Goal: Task Accomplishment & Management: Manage account settings

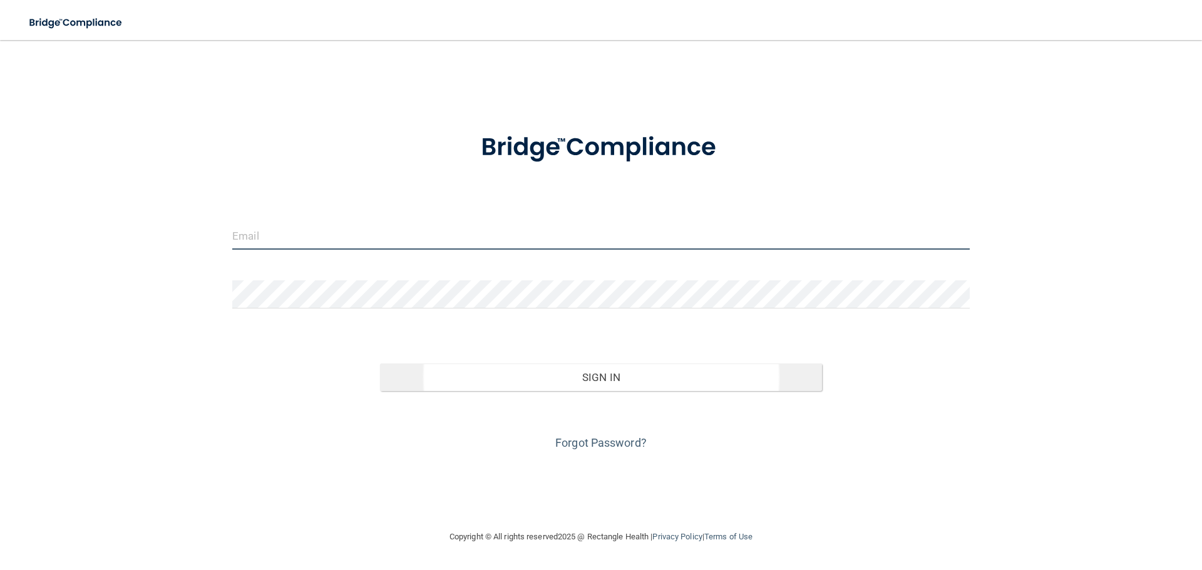
type input "[EMAIL_ADDRESS][DOMAIN_NAME]"
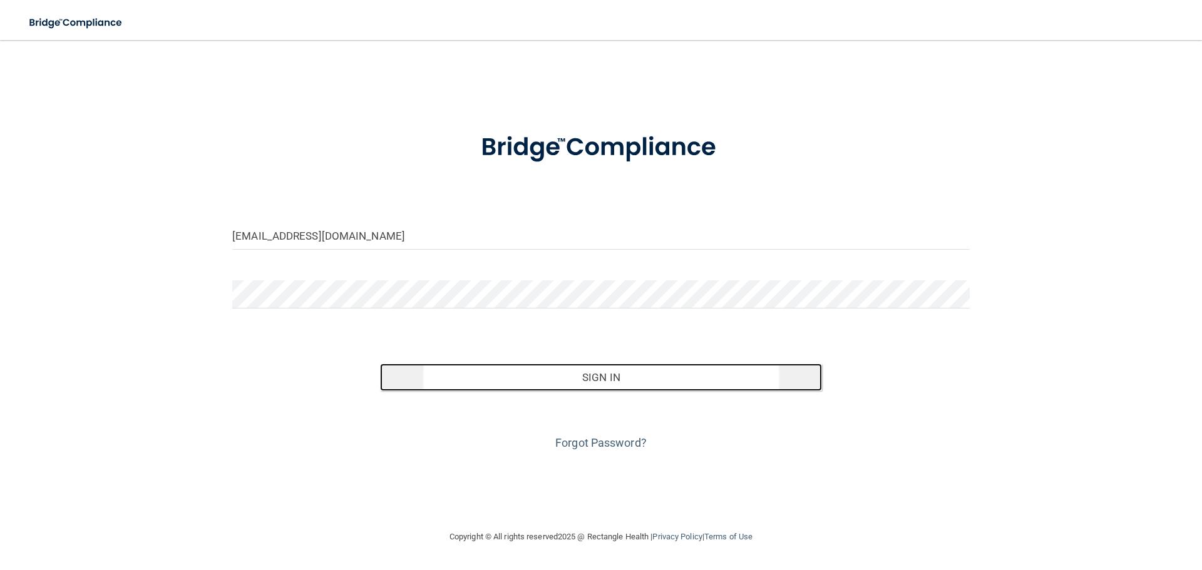
click at [587, 377] on button "Sign In" at bounding box center [601, 378] width 443 height 28
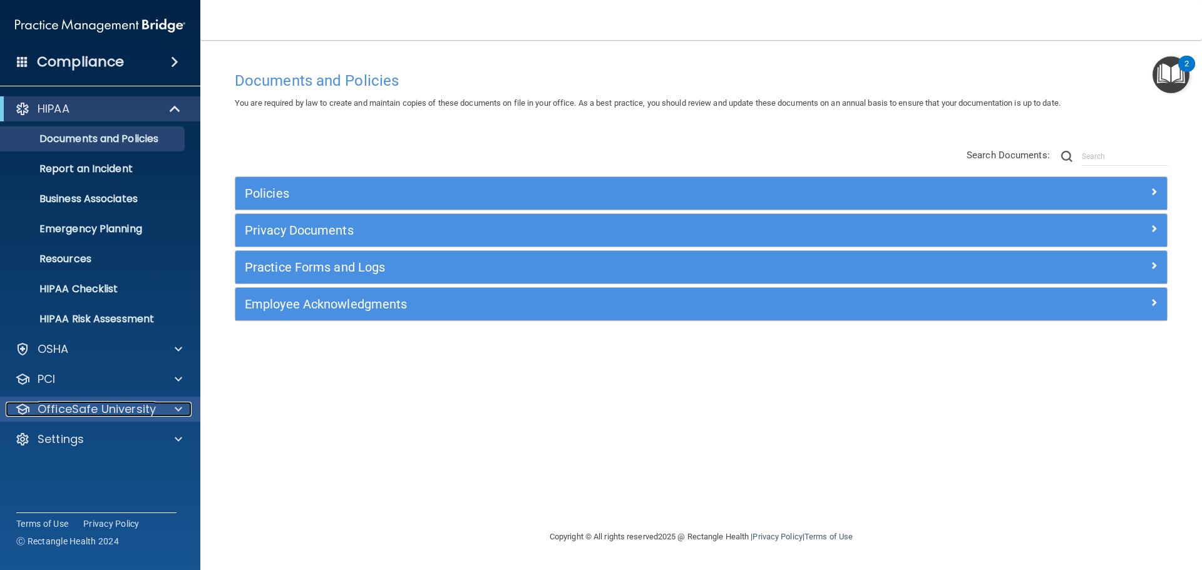
click at [120, 414] on p "OfficeSafe University" at bounding box center [97, 409] width 118 height 15
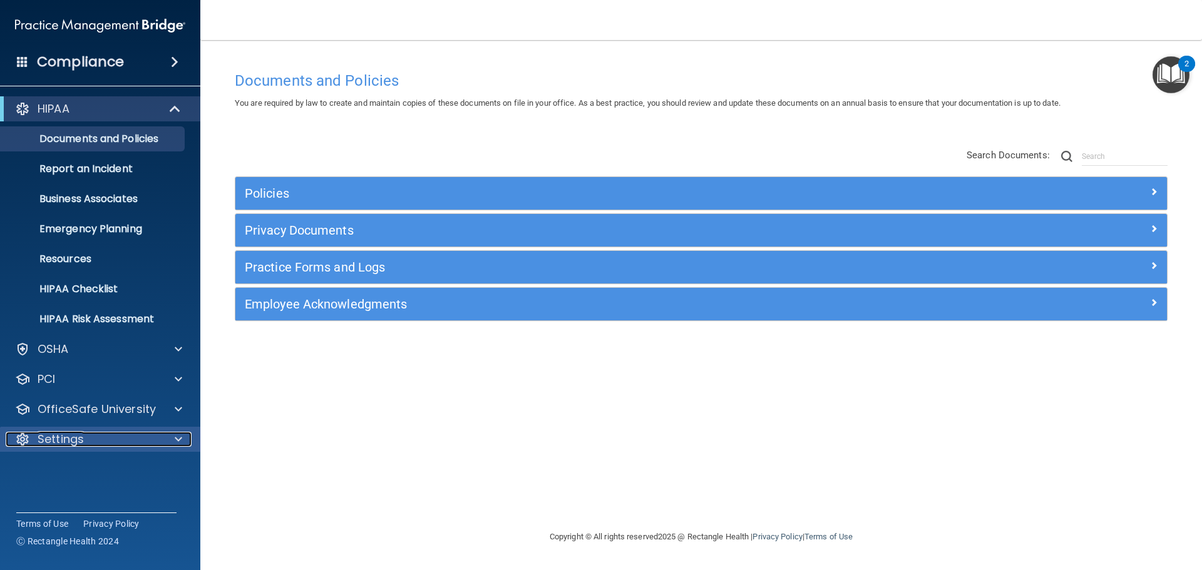
click at [95, 445] on div "Settings" at bounding box center [83, 439] width 155 height 15
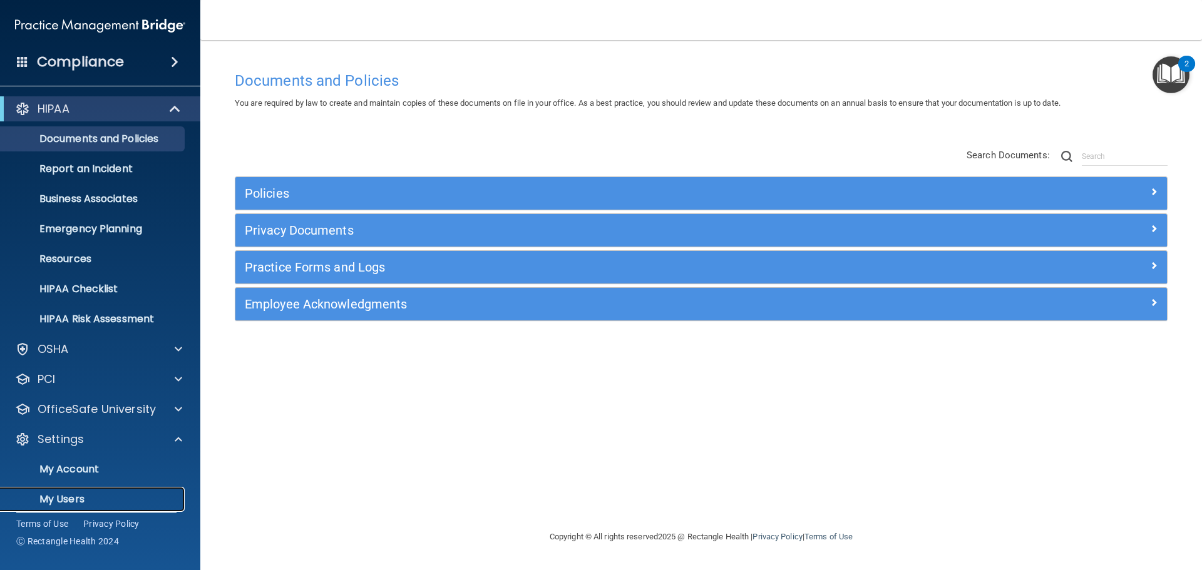
click at [110, 500] on p "My Users" at bounding box center [93, 499] width 171 height 13
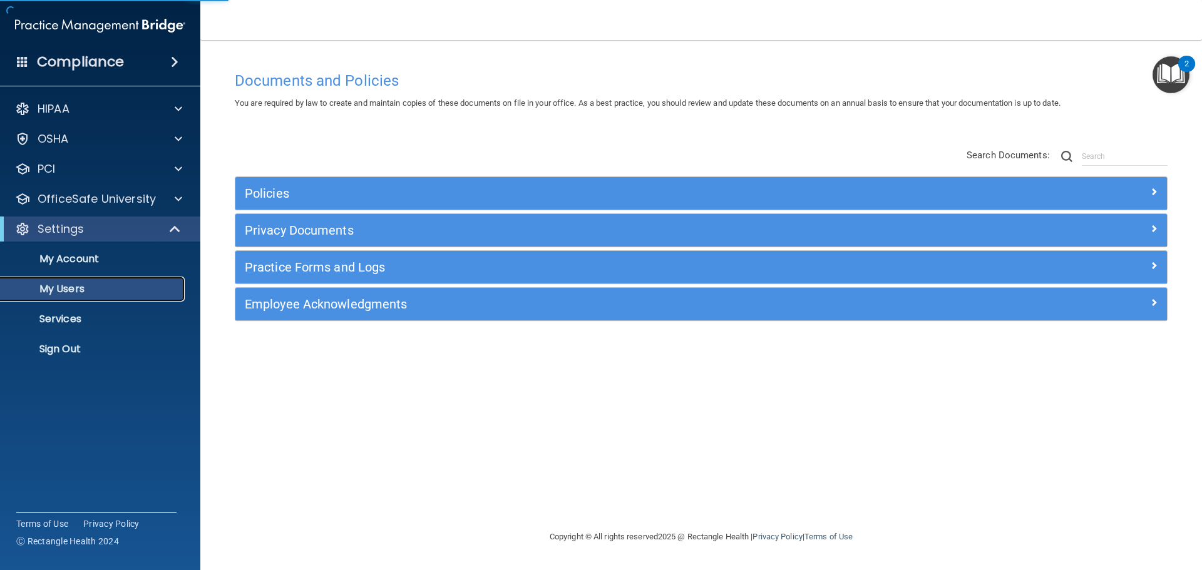
select select "20"
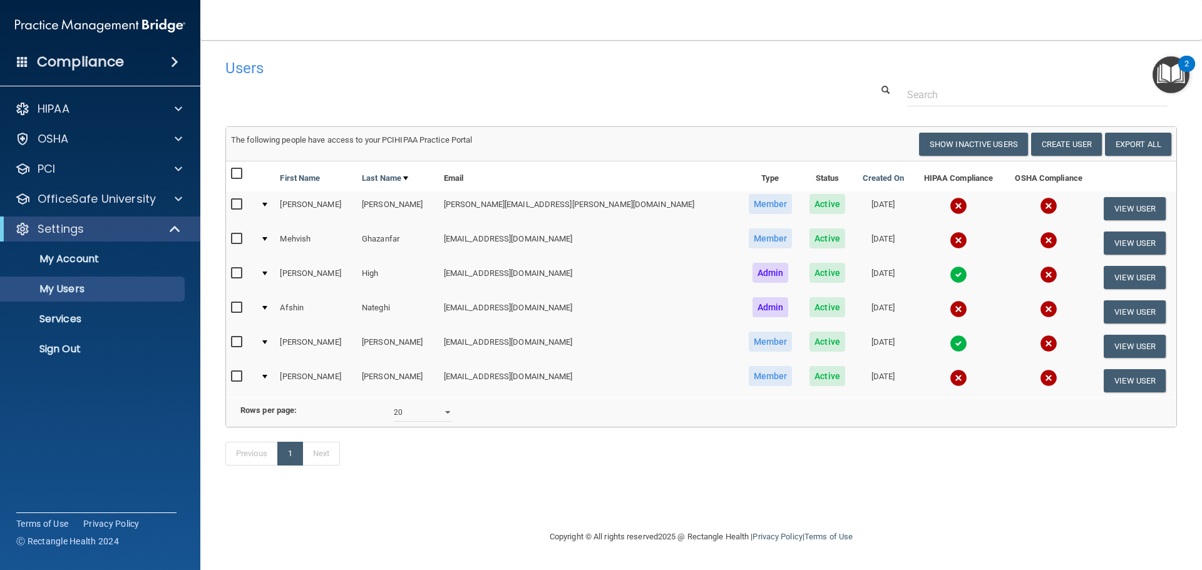
click at [237, 205] on input "checkbox" at bounding box center [238, 205] width 14 height 10
checkbox input "true"
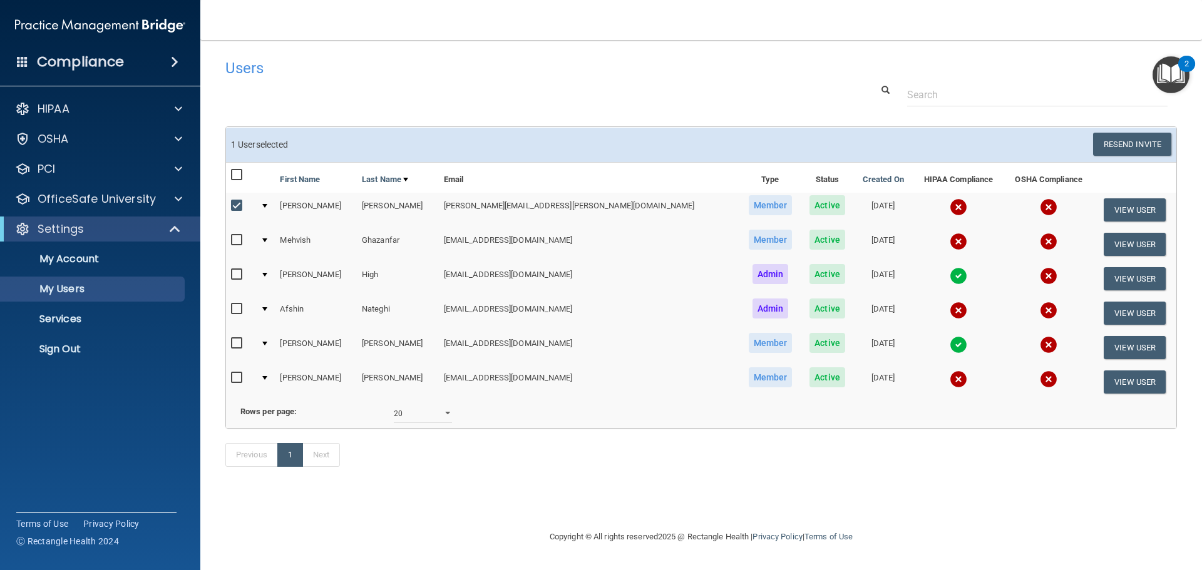
click at [238, 317] on div at bounding box center [240, 311] width 19 height 19
click at [239, 314] on input "checkbox" at bounding box center [238, 309] width 14 height 10
checkbox input "true"
click at [237, 382] on input "checkbox" at bounding box center [238, 378] width 14 height 10
checkbox input "true"
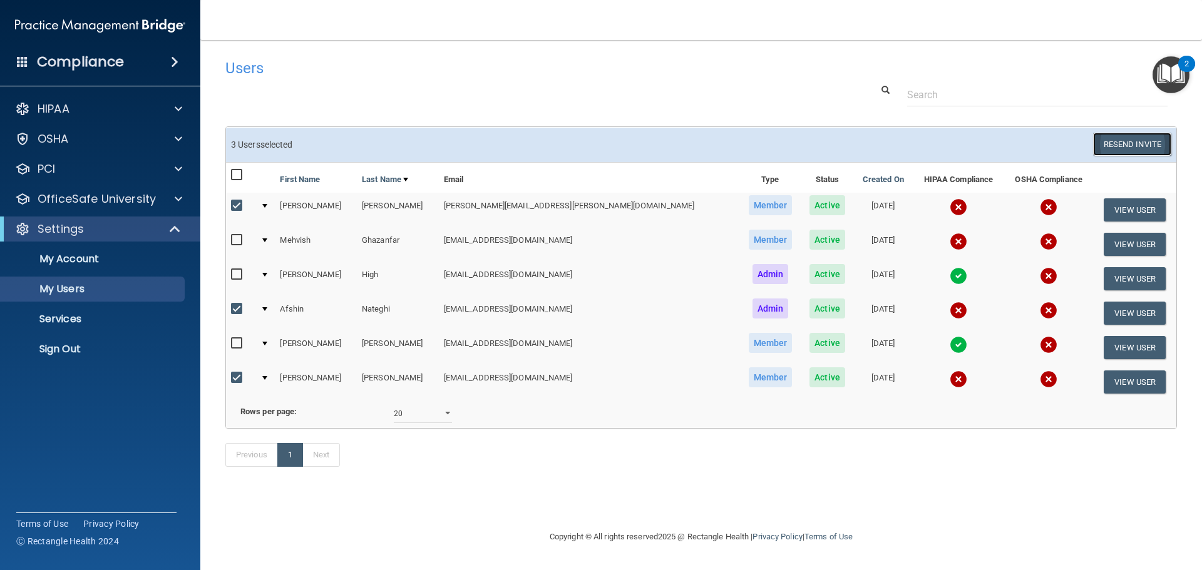
click at [1115, 146] on button "Resend Invite" at bounding box center [1132, 144] width 78 height 23
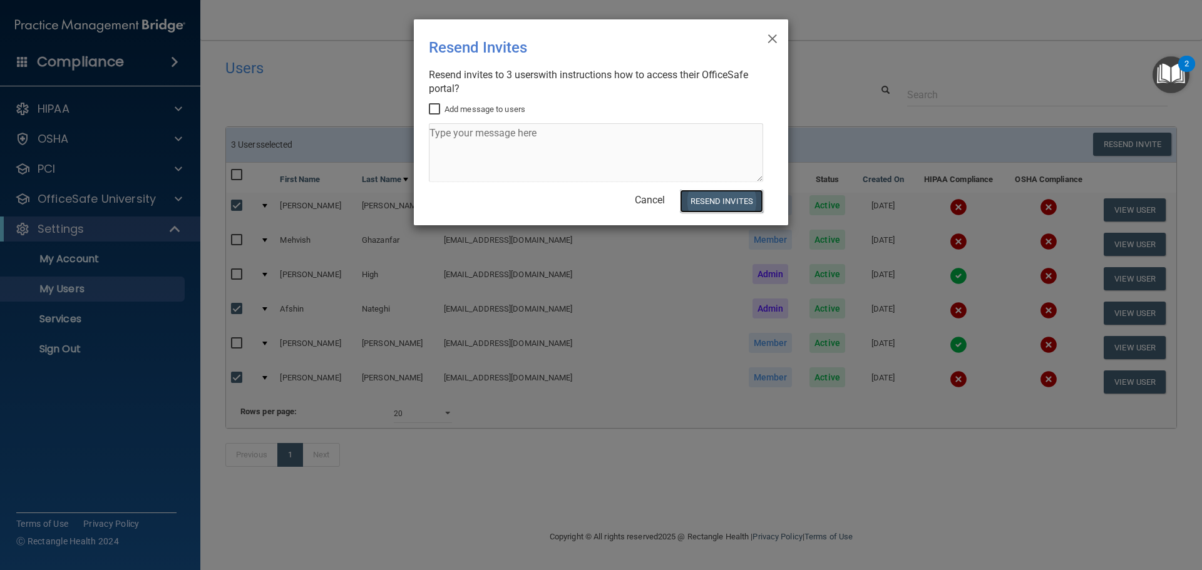
click at [708, 207] on button "Resend Invites" at bounding box center [721, 201] width 83 height 23
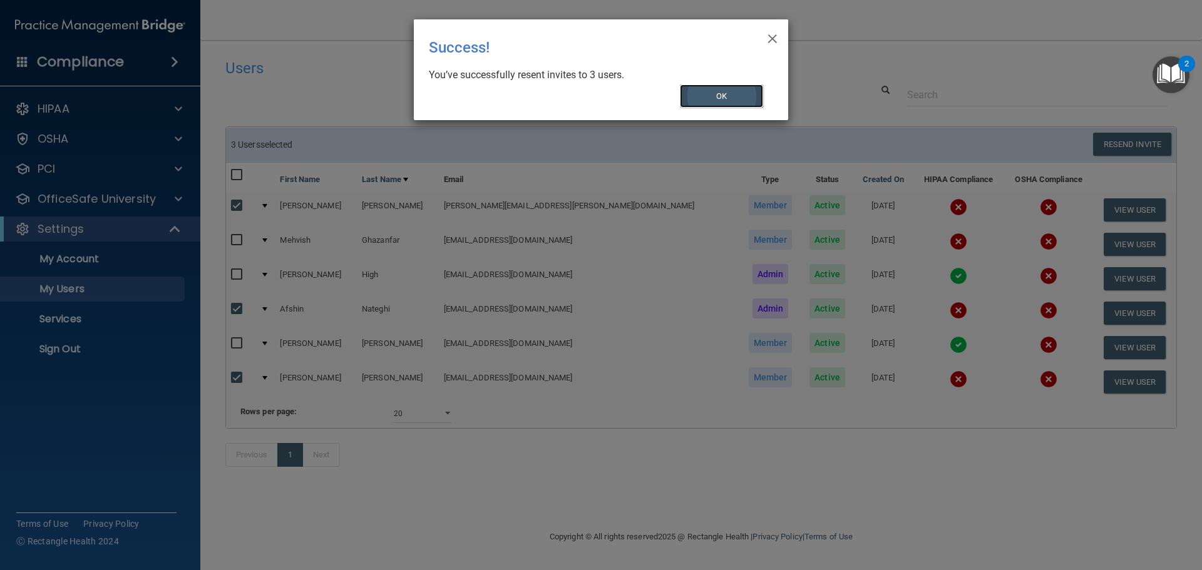
click at [738, 96] on button "OK" at bounding box center [722, 96] width 84 height 23
